Goal: Navigation & Orientation: Find specific page/section

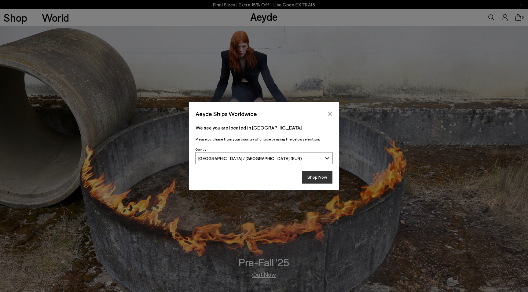
scroll to position [9, 0]
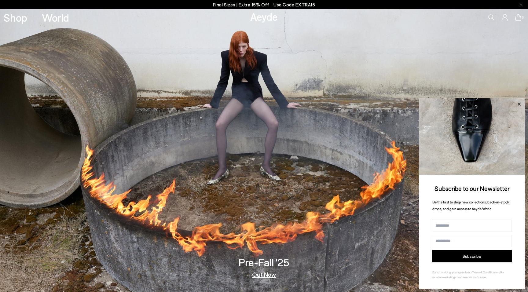
click at [518, 104] on icon at bounding box center [519, 104] width 8 height 8
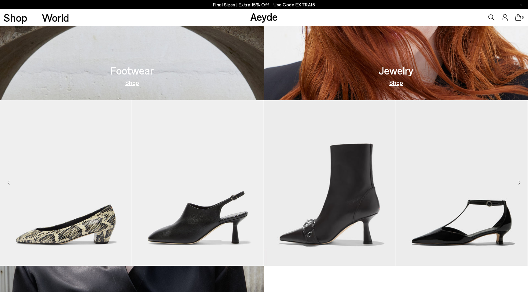
scroll to position [475, 0]
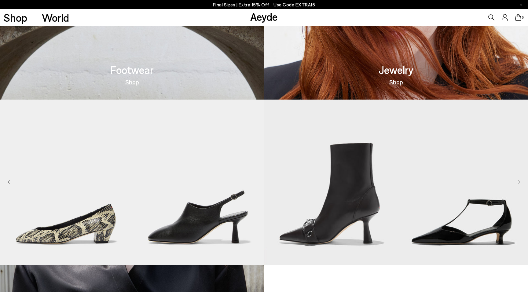
click at [131, 83] on link "Shop" at bounding box center [132, 82] width 14 height 6
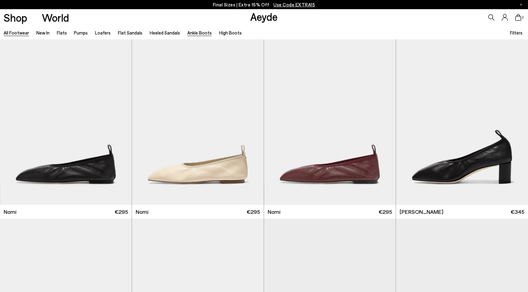
click at [205, 34] on link "Ankle Boots" at bounding box center [199, 33] width 24 height 6
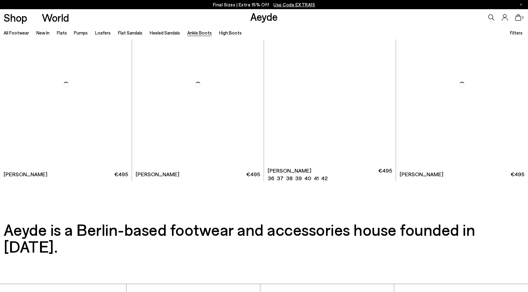
scroll to position [1473, 0]
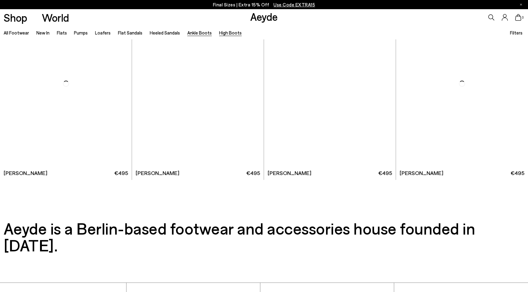
click at [227, 32] on link "High Boots" at bounding box center [230, 33] width 23 height 6
